Goal: Task Accomplishment & Management: Use online tool/utility

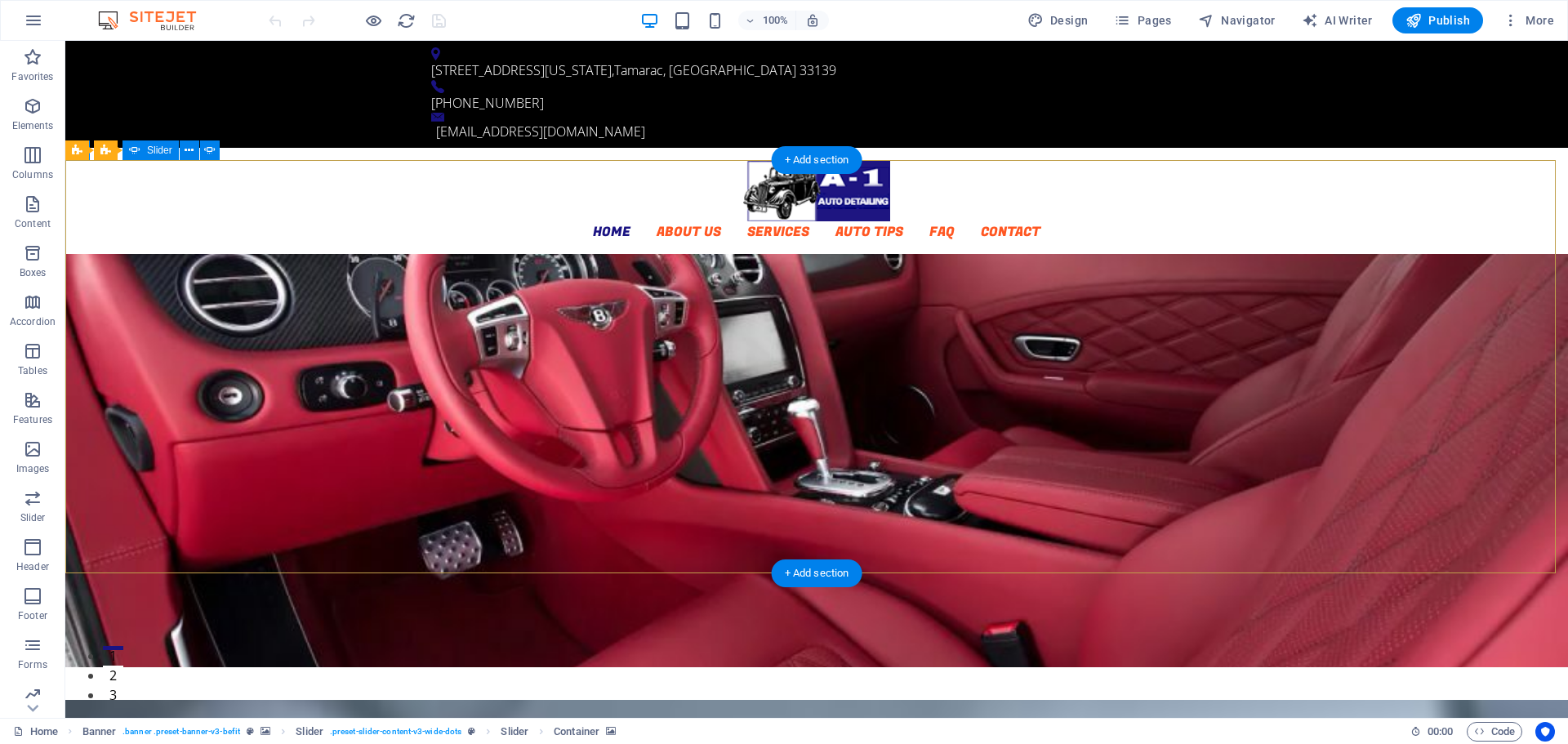
click at [124, 666] on button "2" at bounding box center [113, 667] width 20 height 4
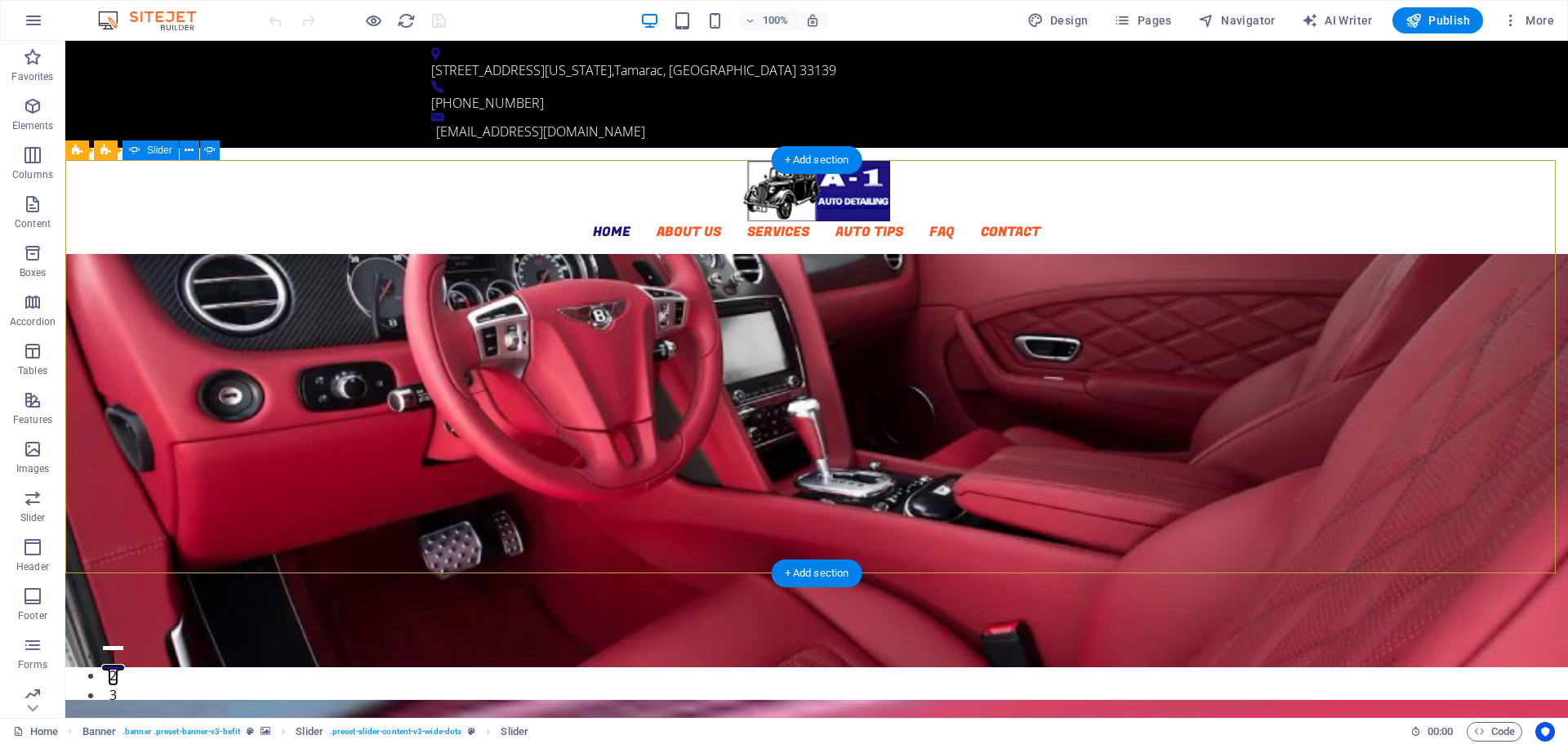
click at [124, 685] on button "3" at bounding box center [113, 686] width 20 height 4
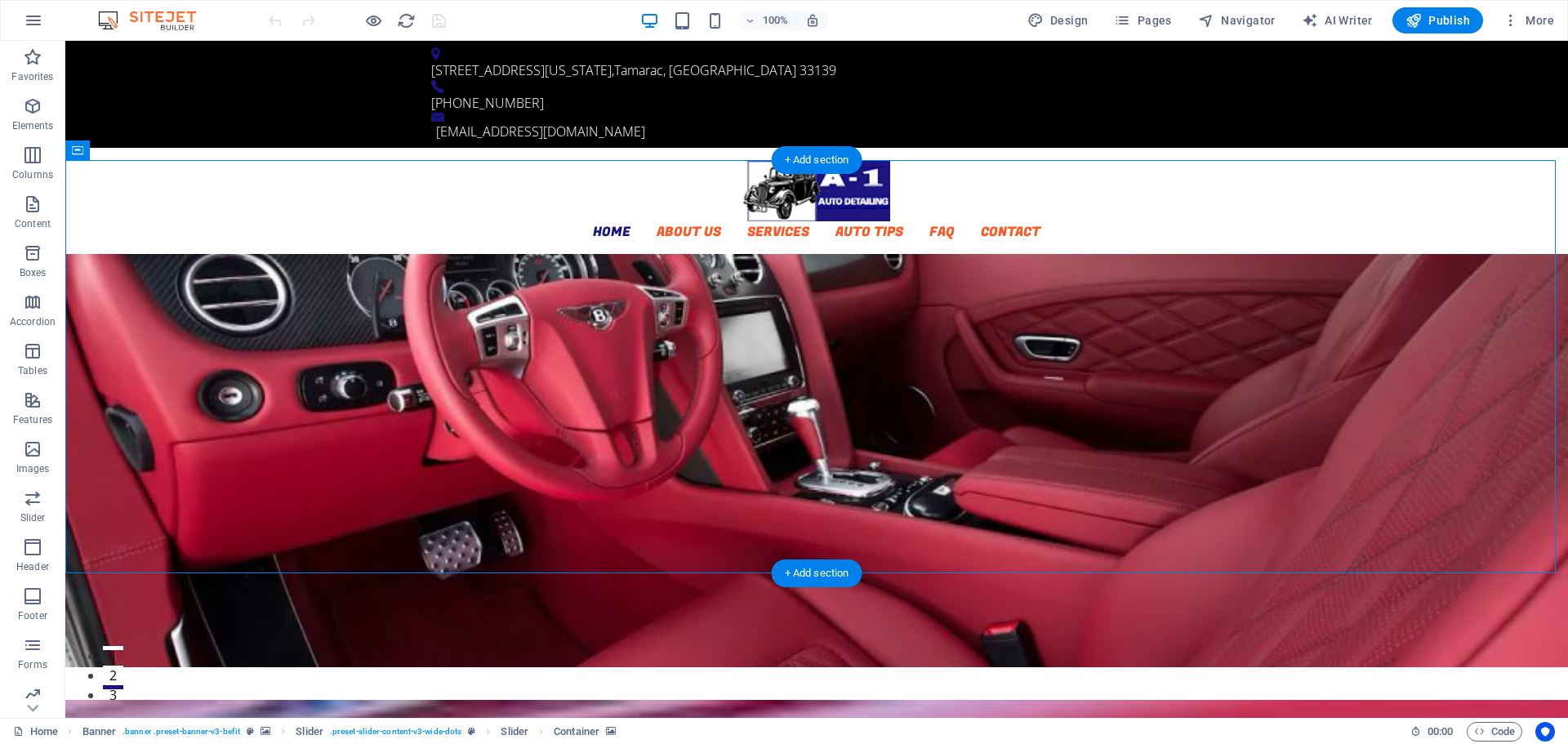
select select "vh"
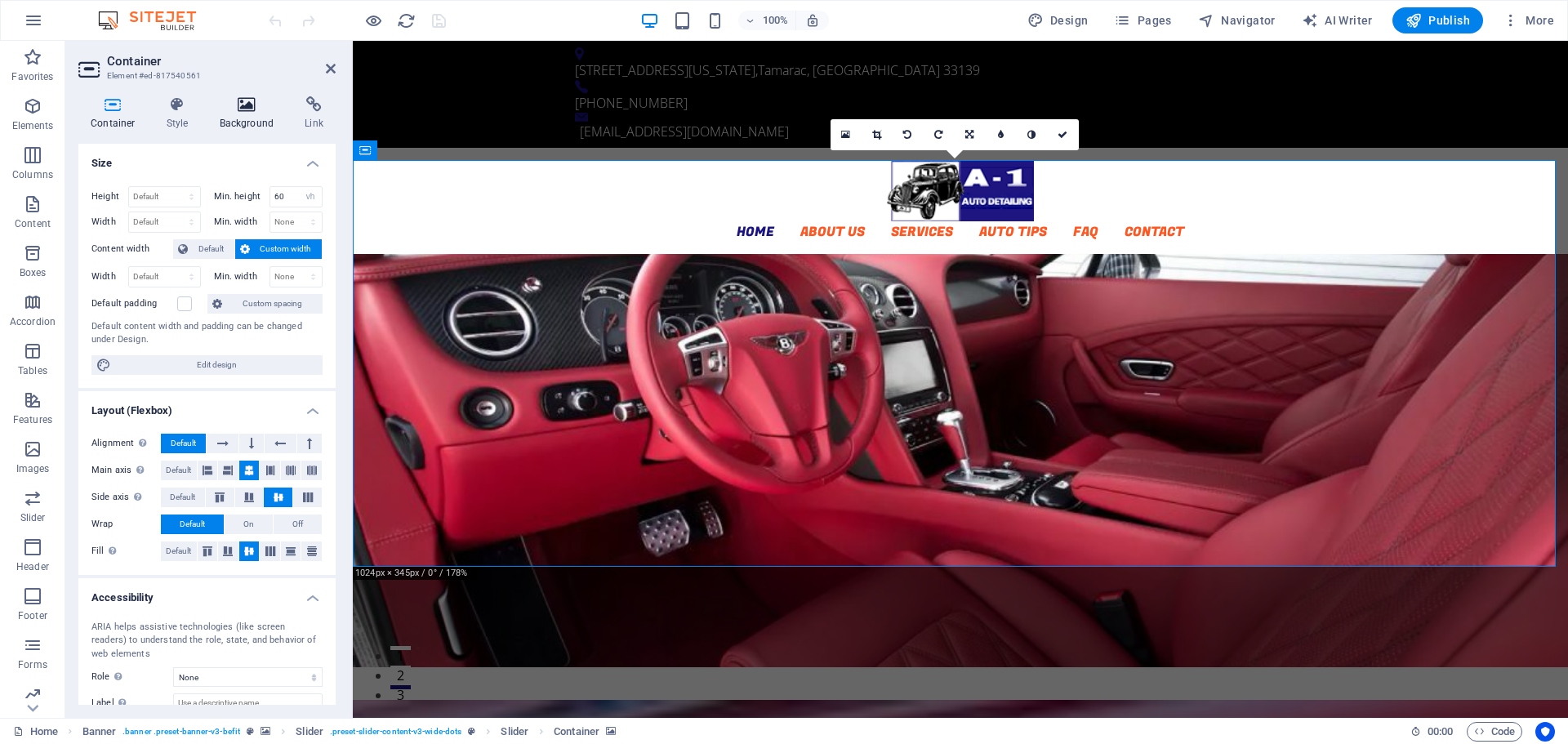
click at [244, 118] on h4 "Background" at bounding box center [250, 113] width 86 height 34
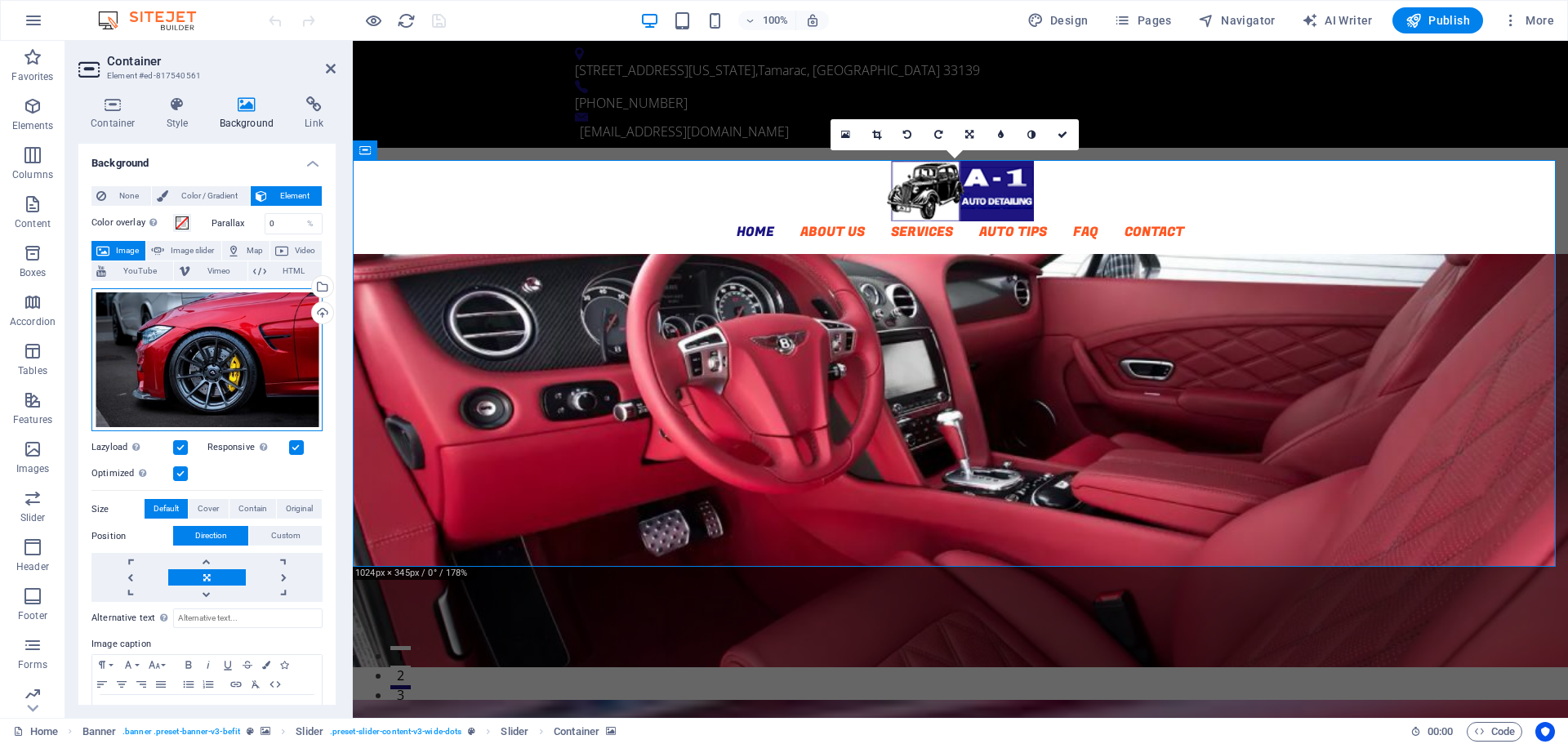
click at [228, 336] on div "Drag files here, click to choose files or select files from Files or our free s…" at bounding box center [207, 359] width 231 height 143
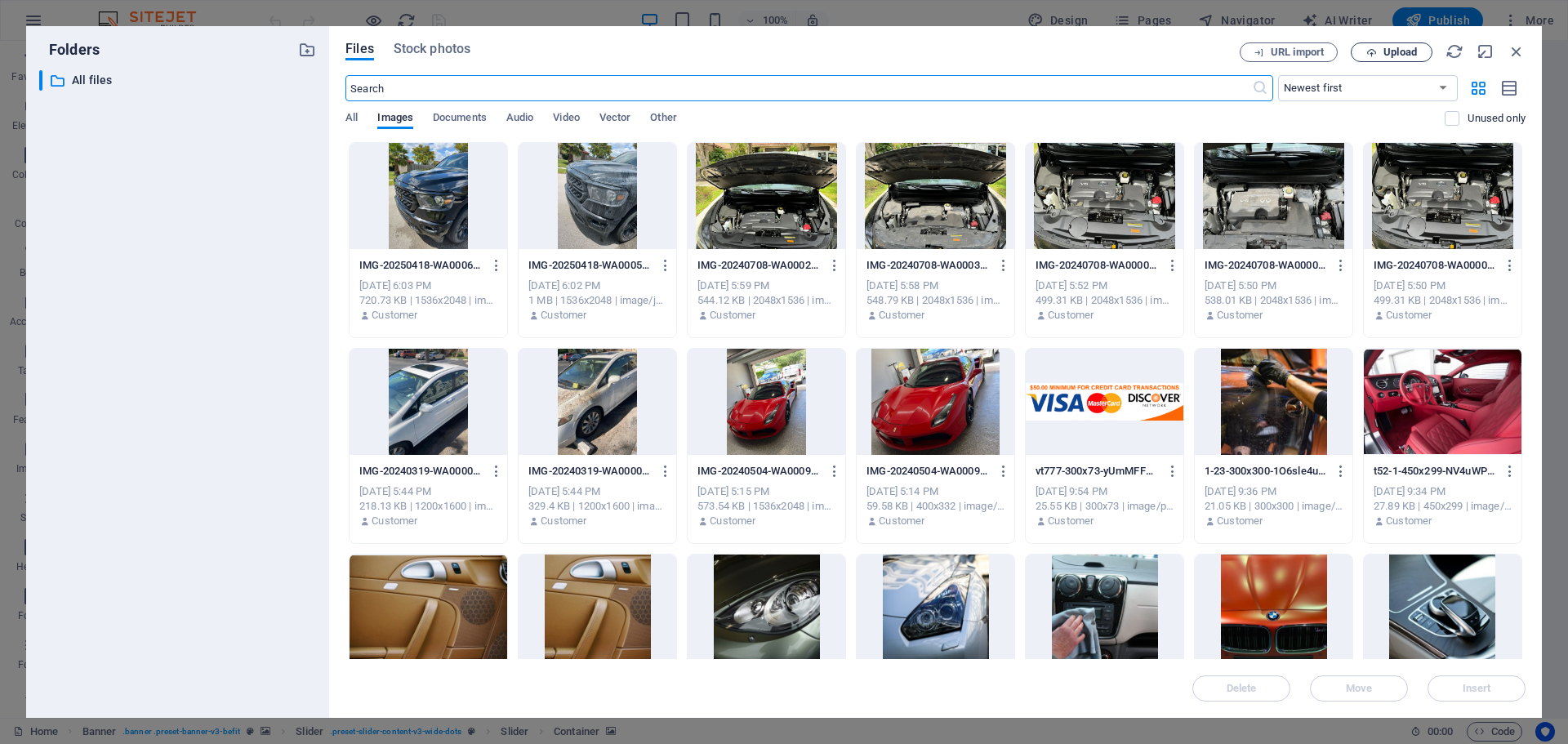
click at [1389, 53] on span "Upload" at bounding box center [1400, 53] width 33 height 10
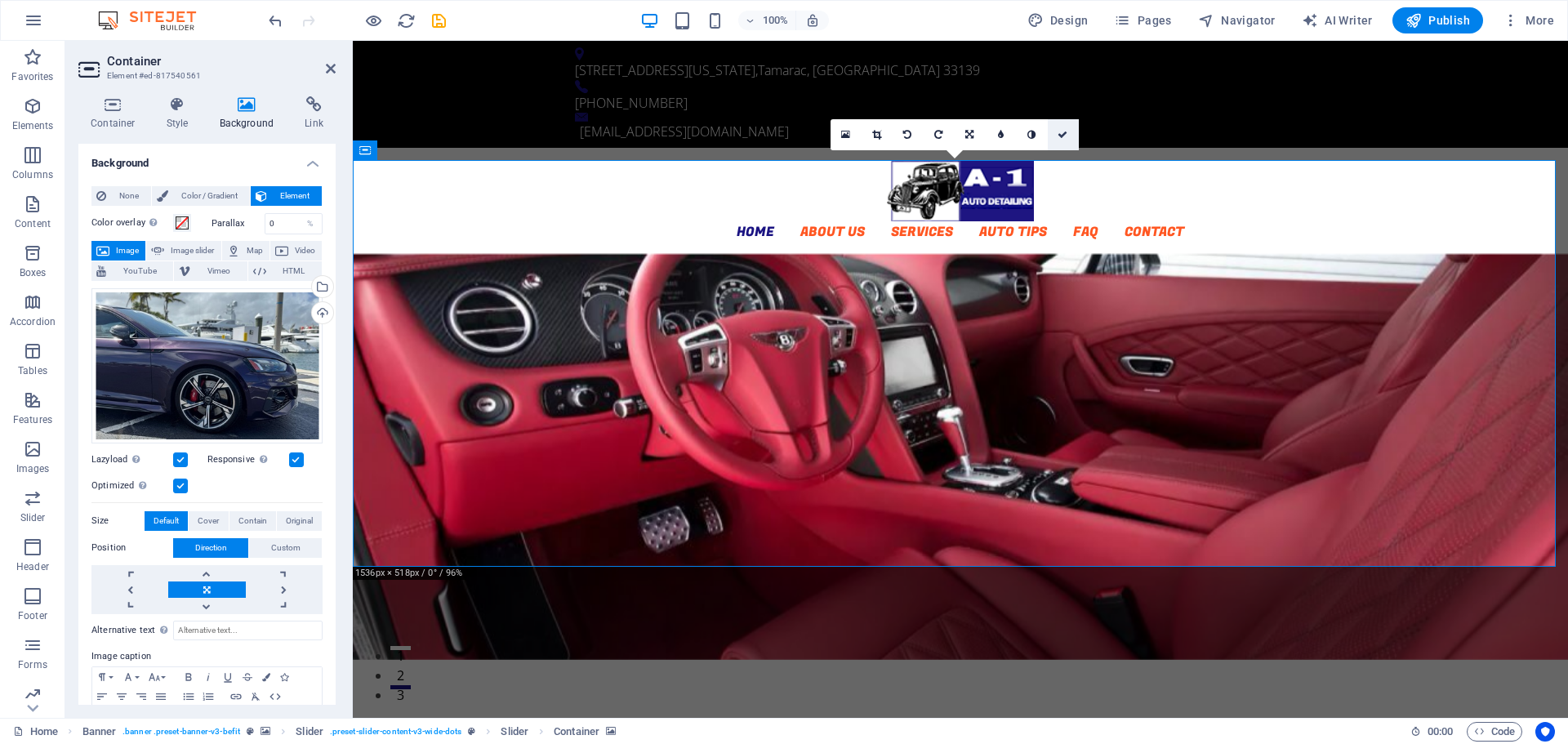
drag, startPoint x: 1057, startPoint y: 136, endPoint x: 993, endPoint y: 96, distance: 75.5
click at [1058, 136] on icon at bounding box center [1062, 135] width 10 height 10
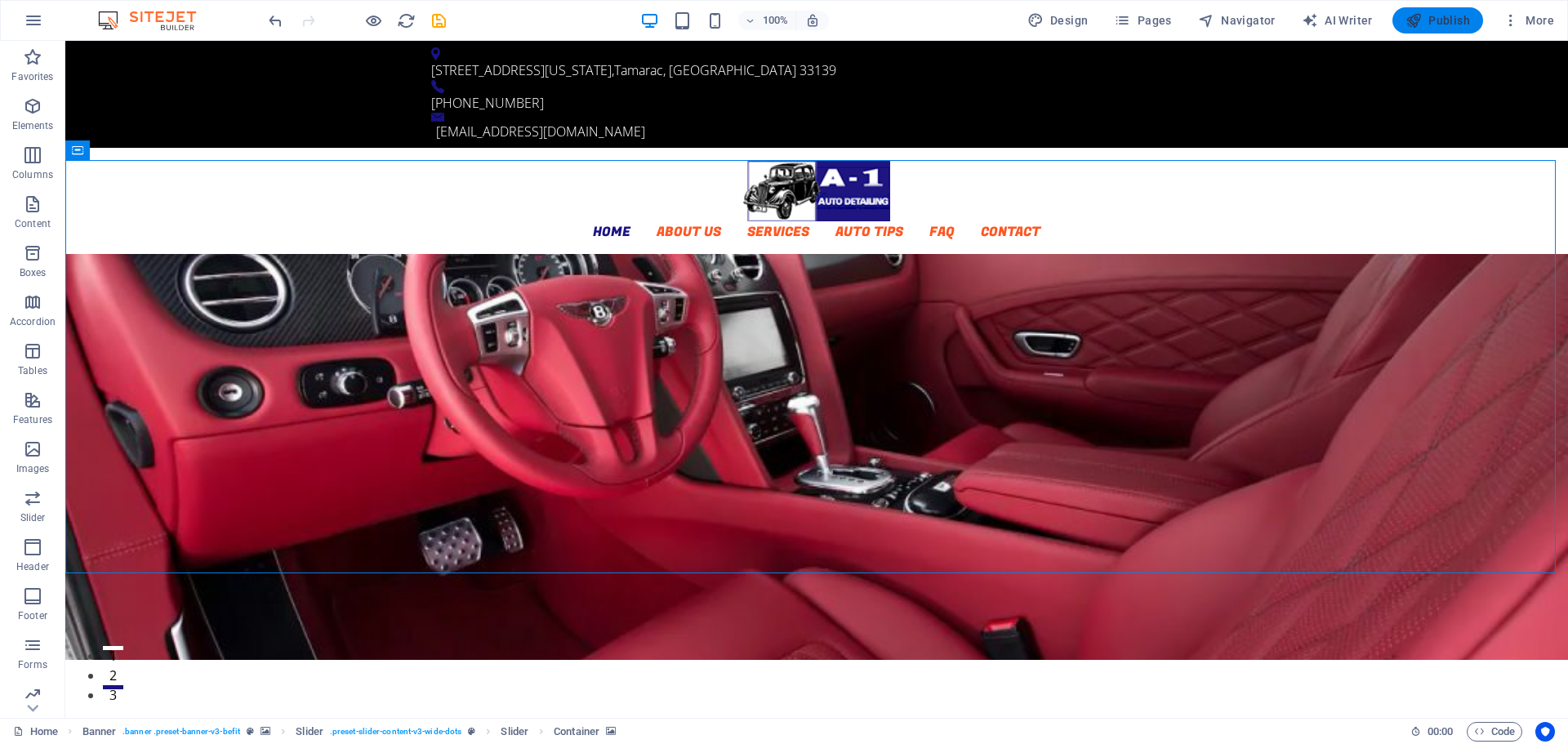
click at [1446, 23] on span "Publish" at bounding box center [1437, 21] width 64 height 17
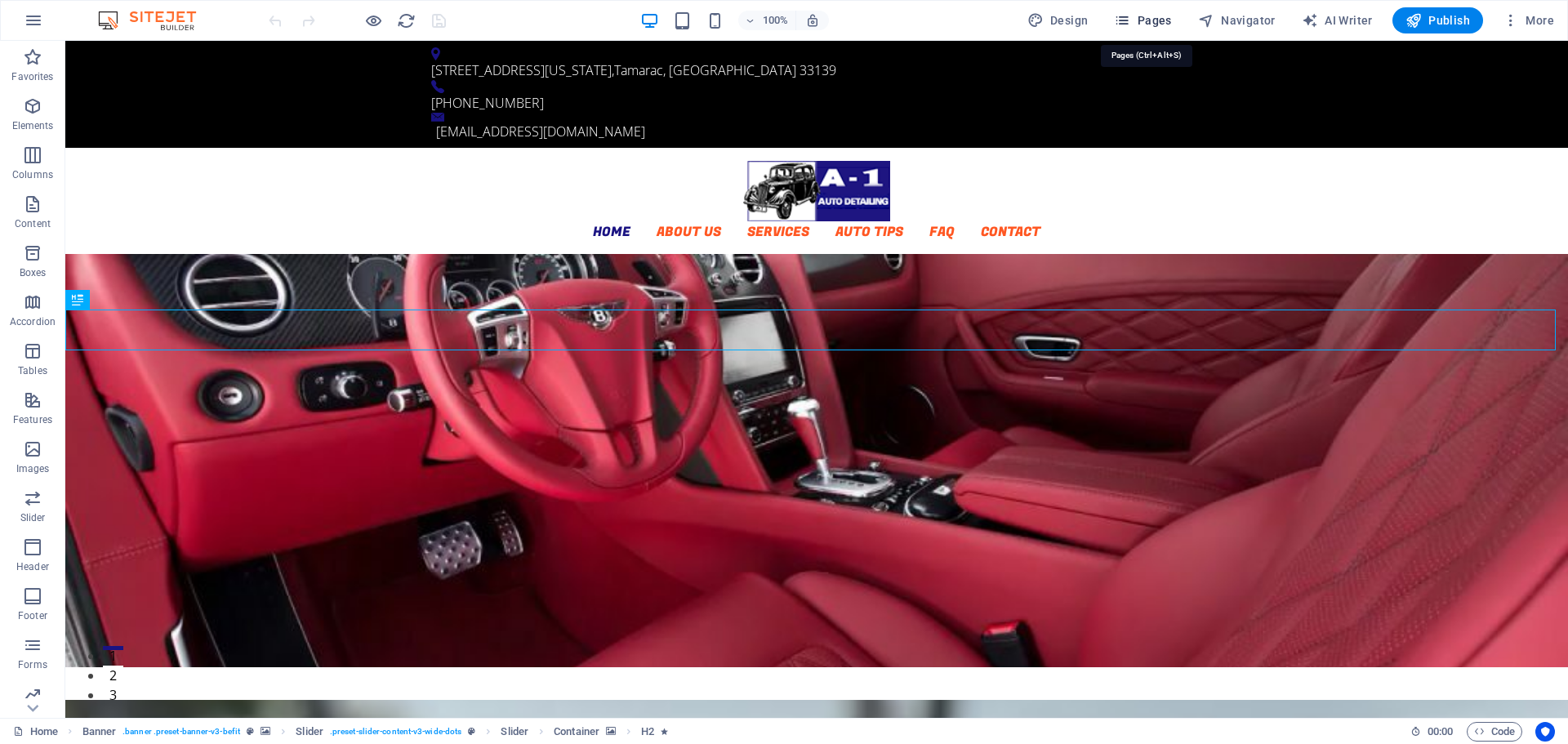
click at [1162, 20] on span "Pages" at bounding box center [1142, 21] width 58 height 17
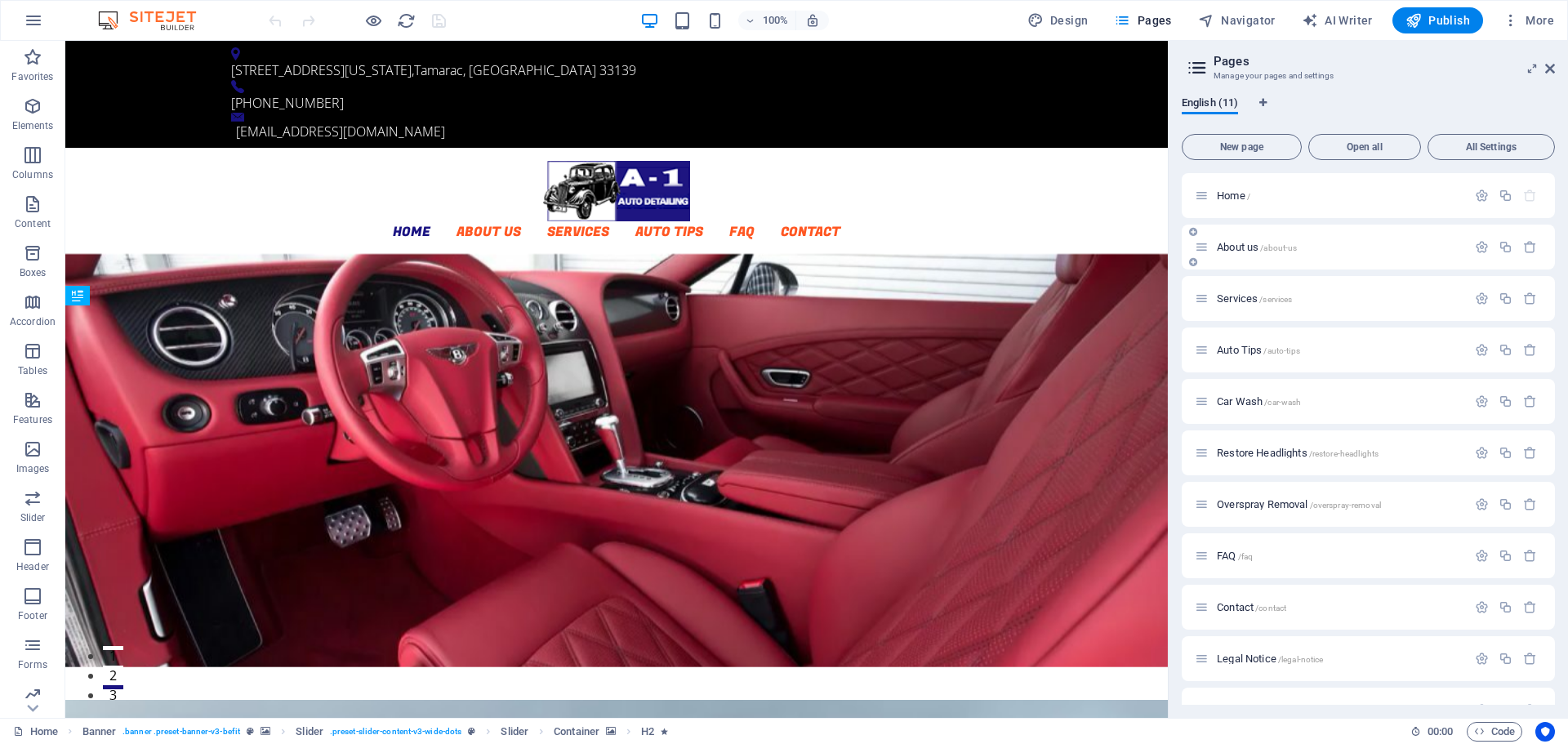
click at [1232, 249] on span "About us /about-us" at bounding box center [1257, 247] width 80 height 13
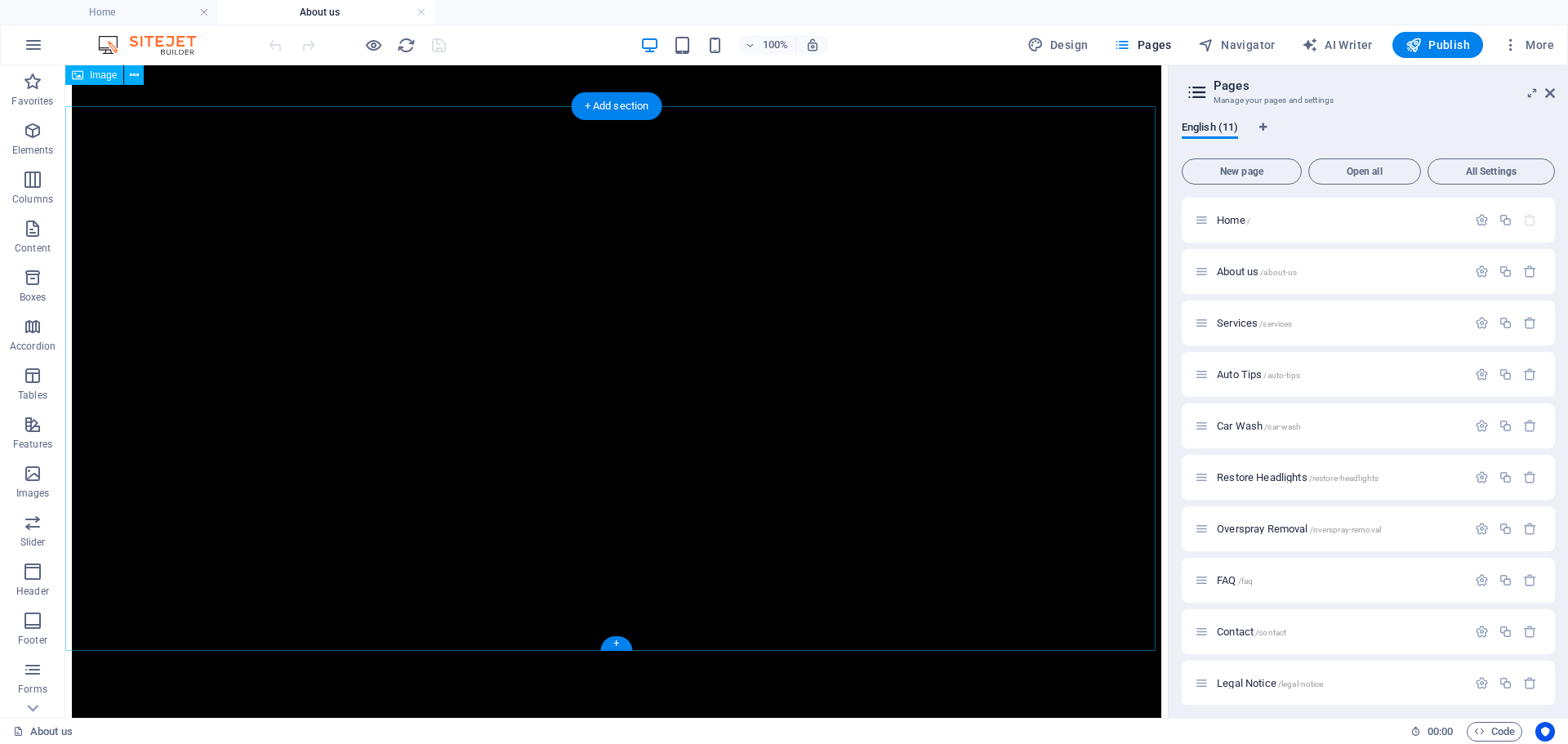
scroll to position [1061, 0]
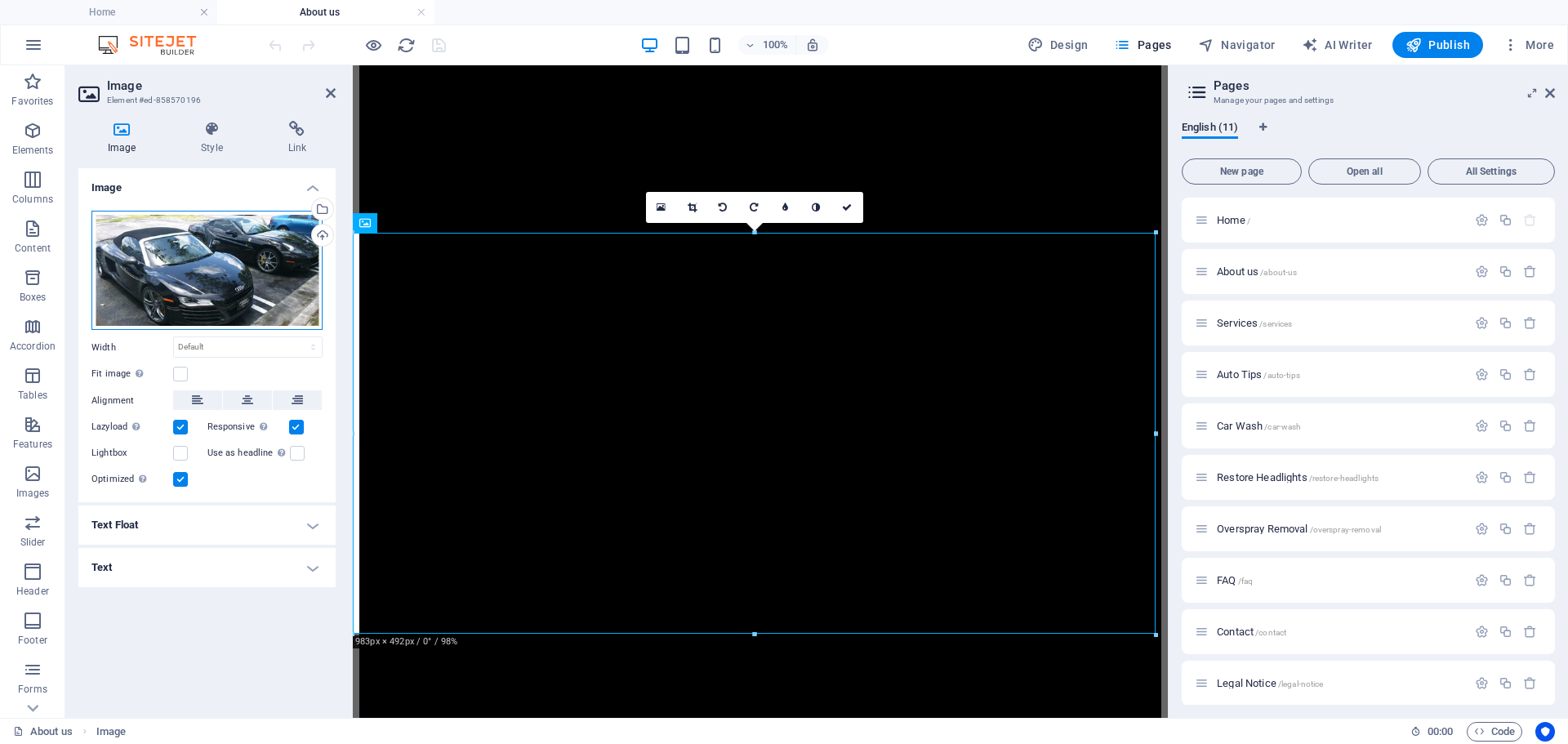
click at [226, 279] on div "Drag files here, click to choose files or select files from Files or our free s…" at bounding box center [207, 271] width 231 height 120
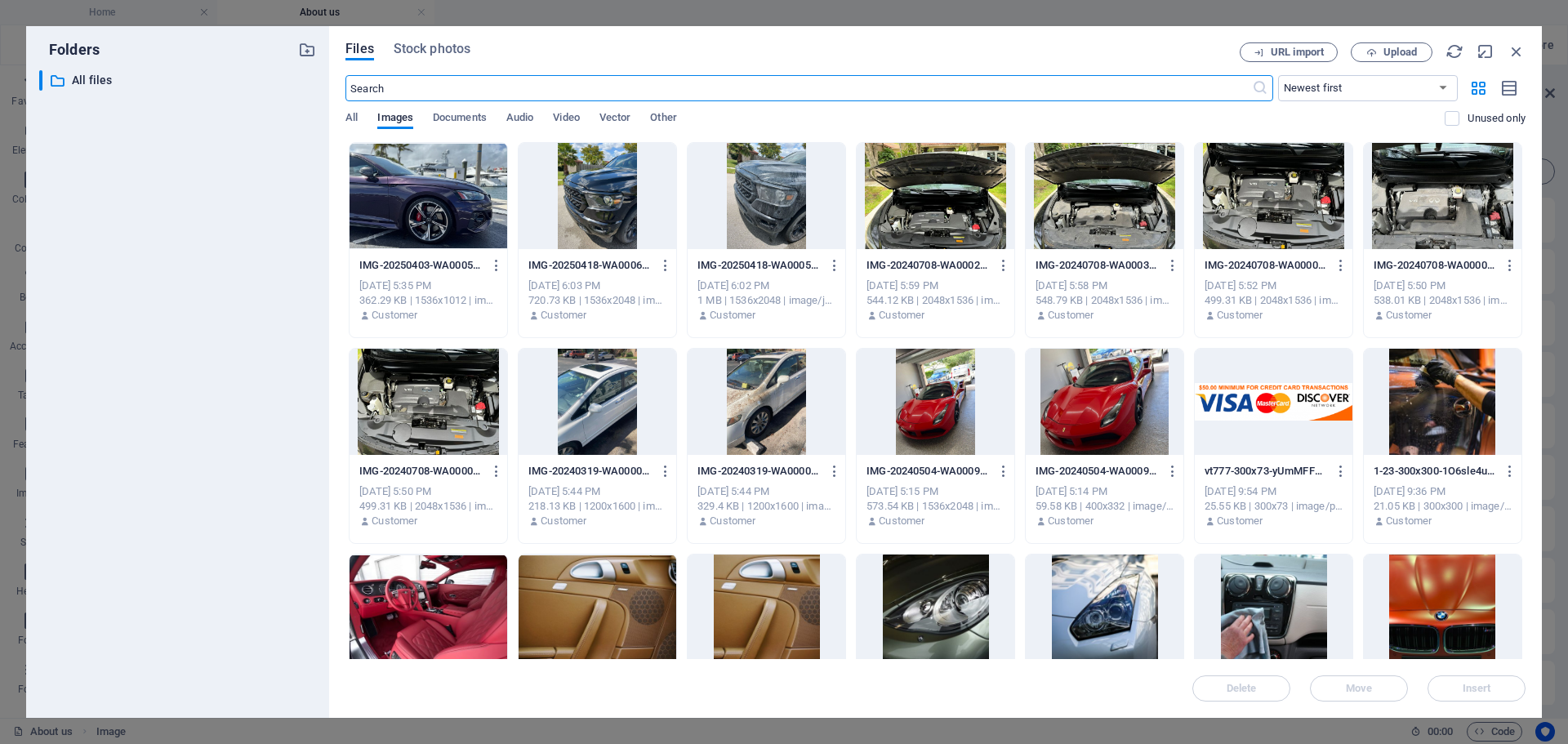
scroll to position [641, 0]
click at [1400, 54] on span "Upload" at bounding box center [1400, 53] width 33 height 10
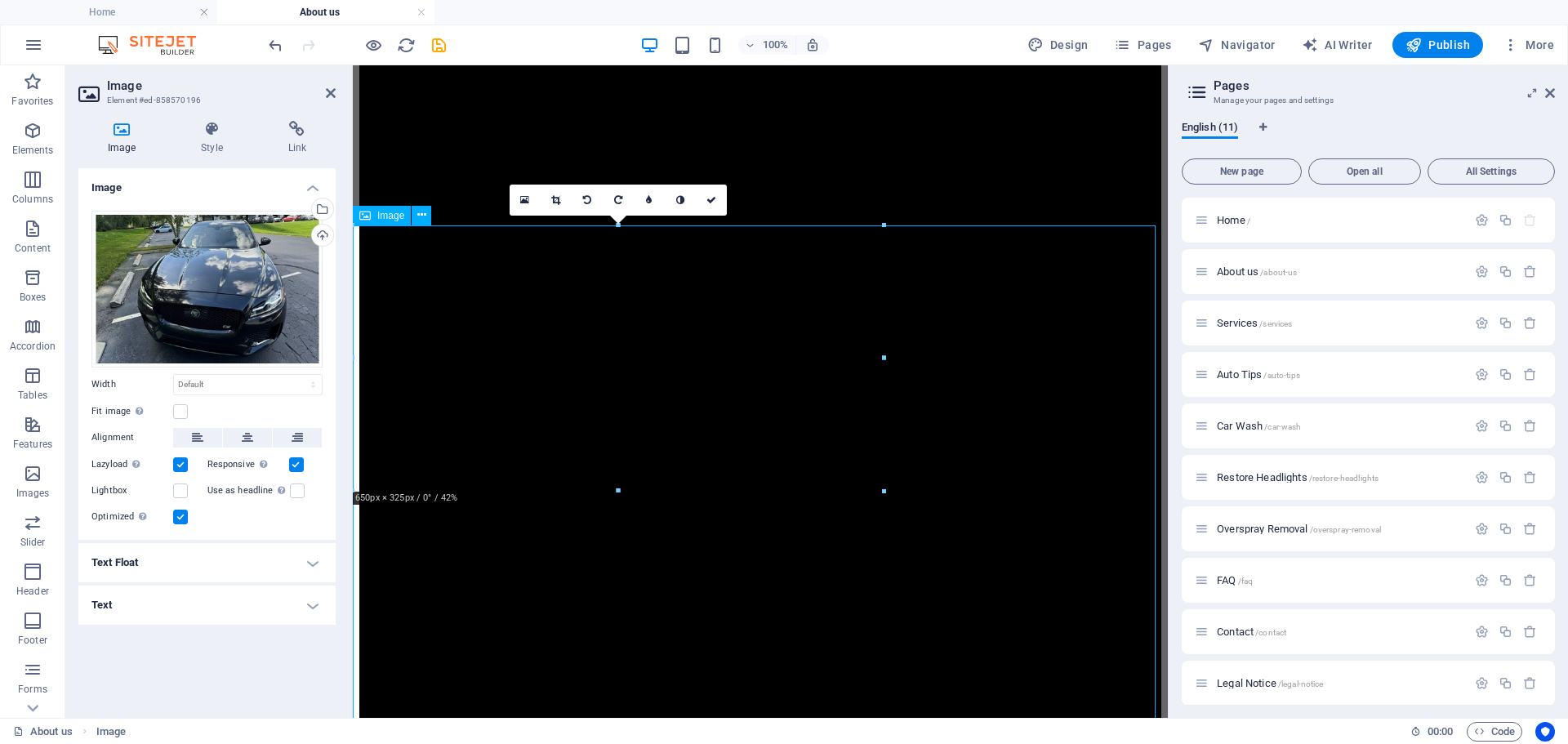
scroll to position [1061, 0]
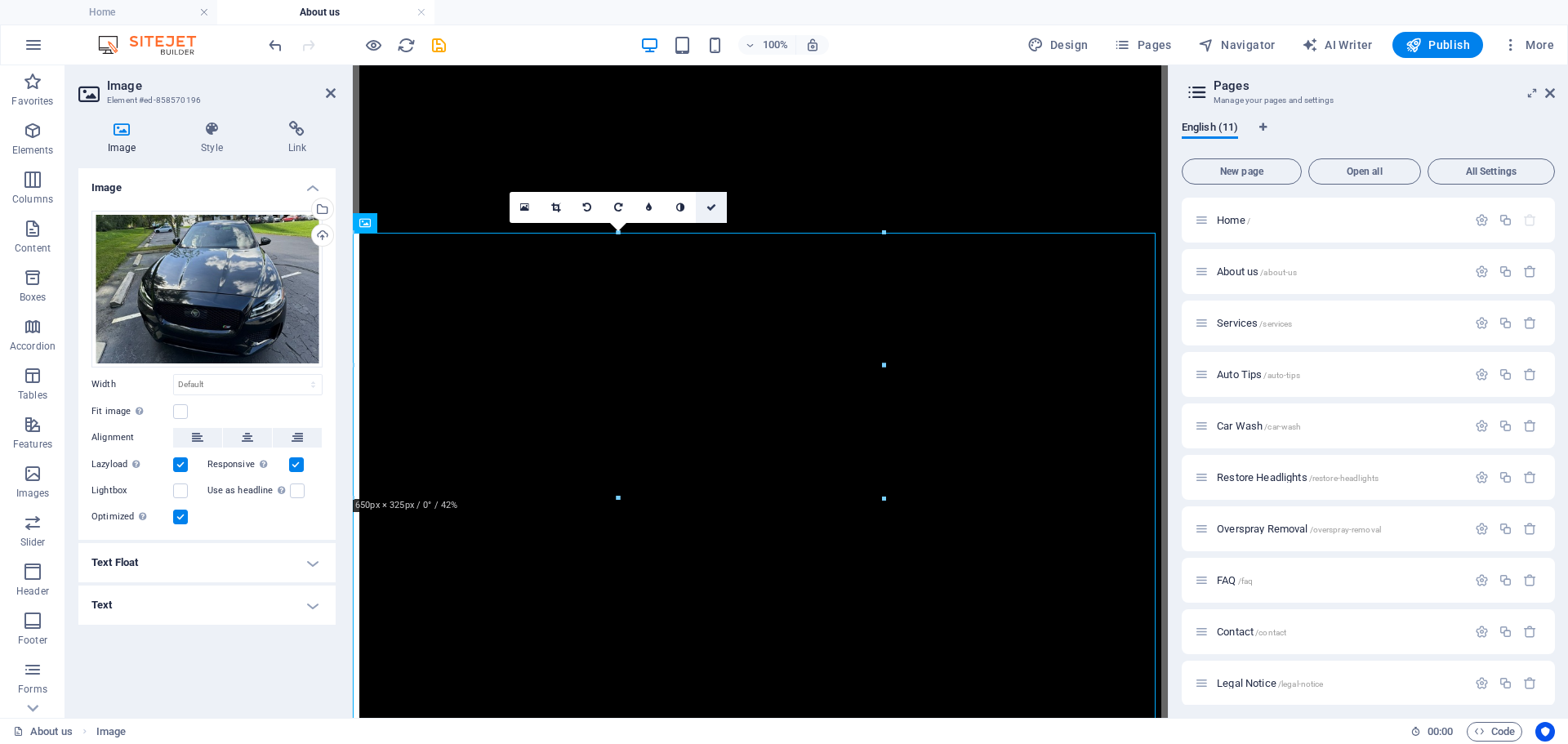
click at [713, 208] on icon at bounding box center [712, 208] width 10 height 10
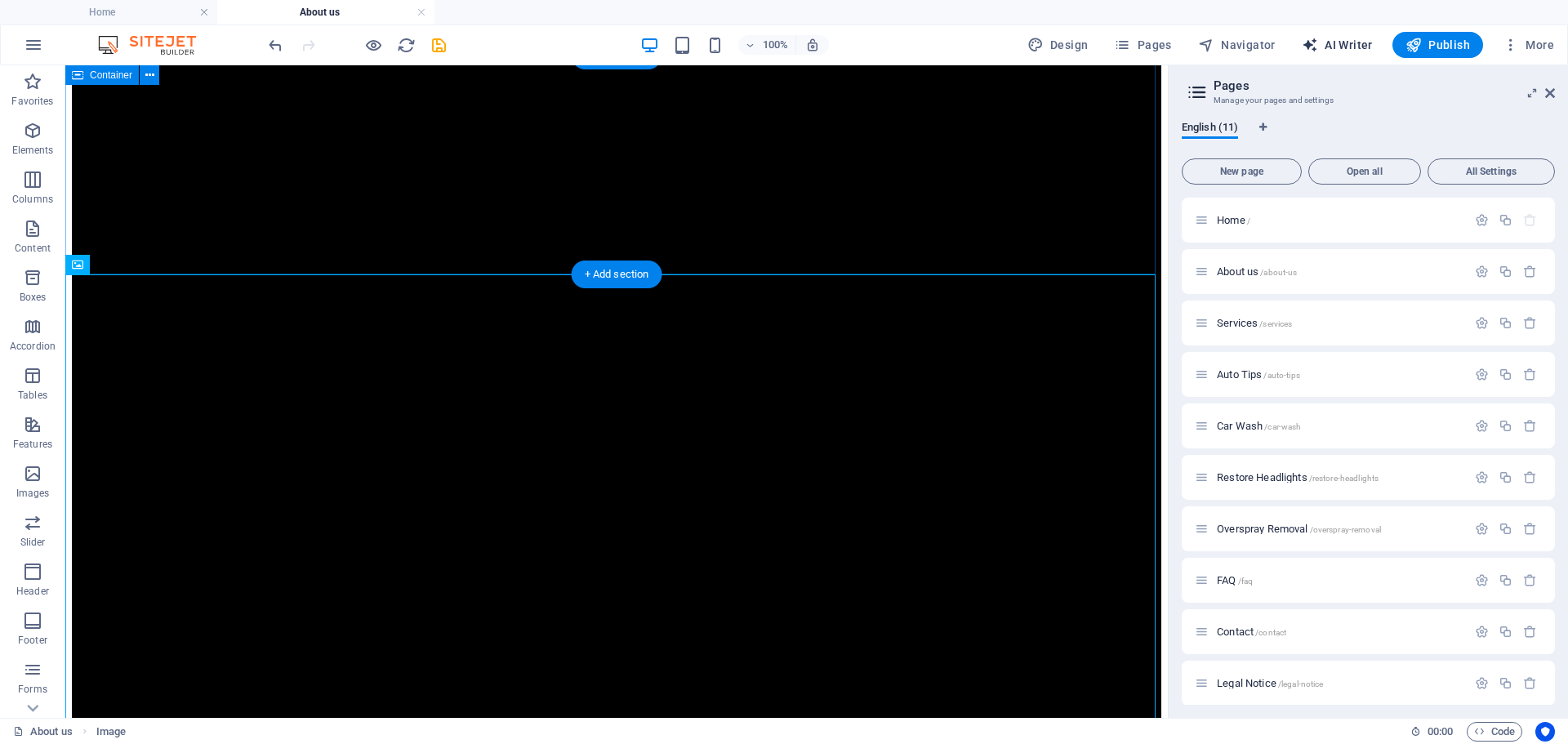
scroll to position [898, 0]
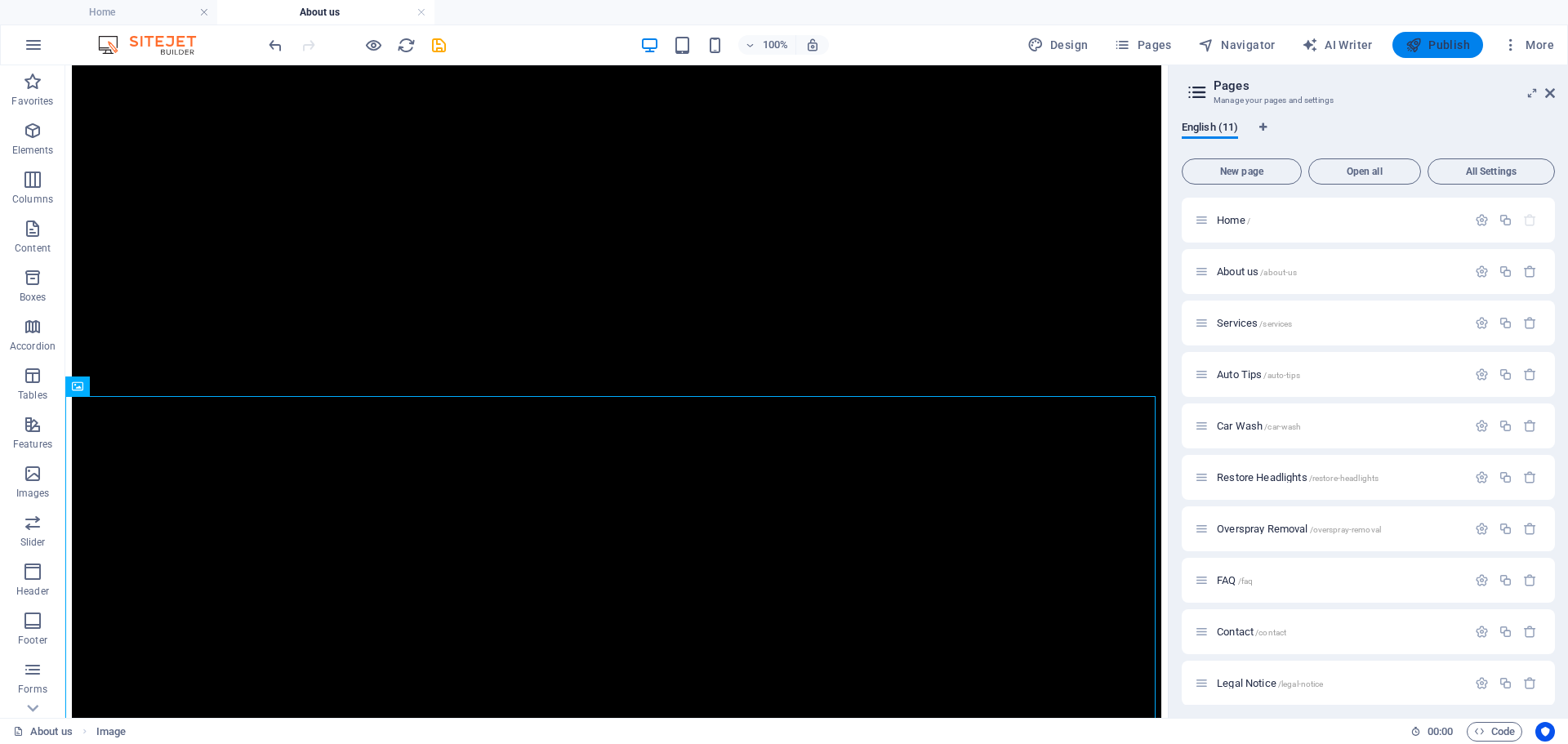
click at [1437, 42] on span "Publish" at bounding box center [1437, 45] width 64 height 17
